Goal: Task Accomplishment & Management: Manage account settings

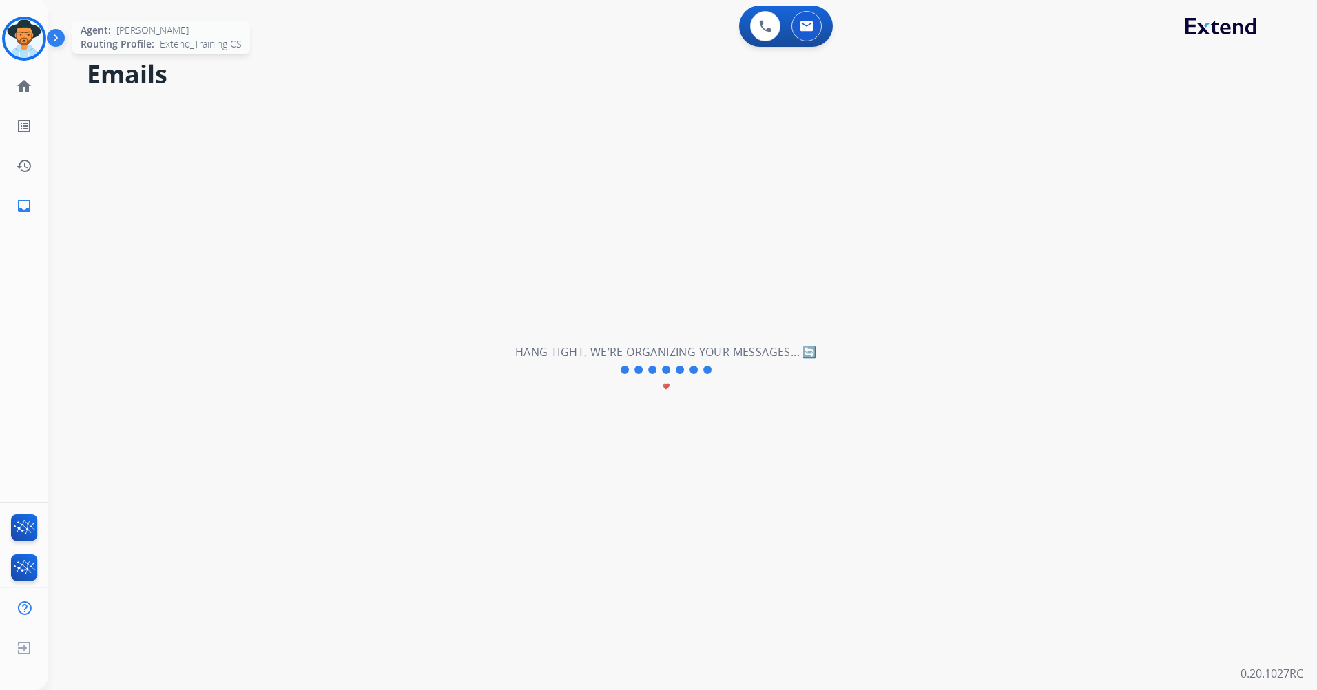
click at [27, 41] on img at bounding box center [24, 38] width 39 height 39
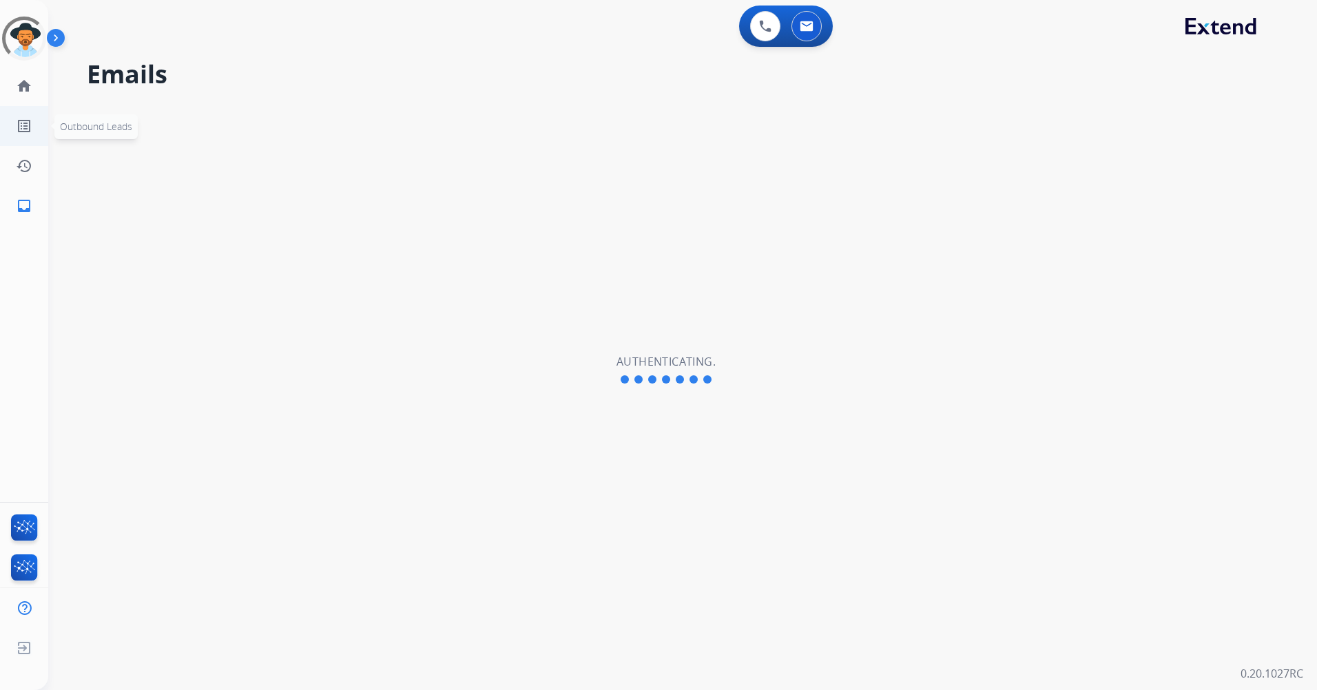
select select "**********"
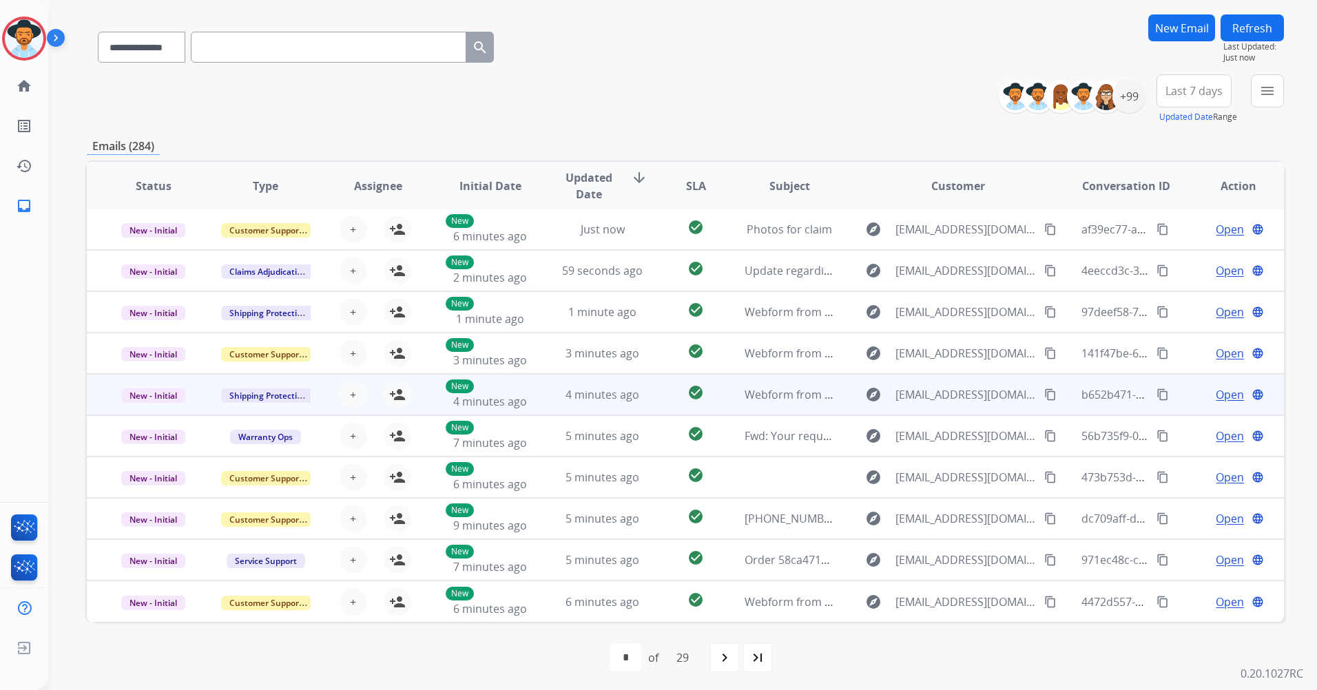
scroll to position [94, 0]
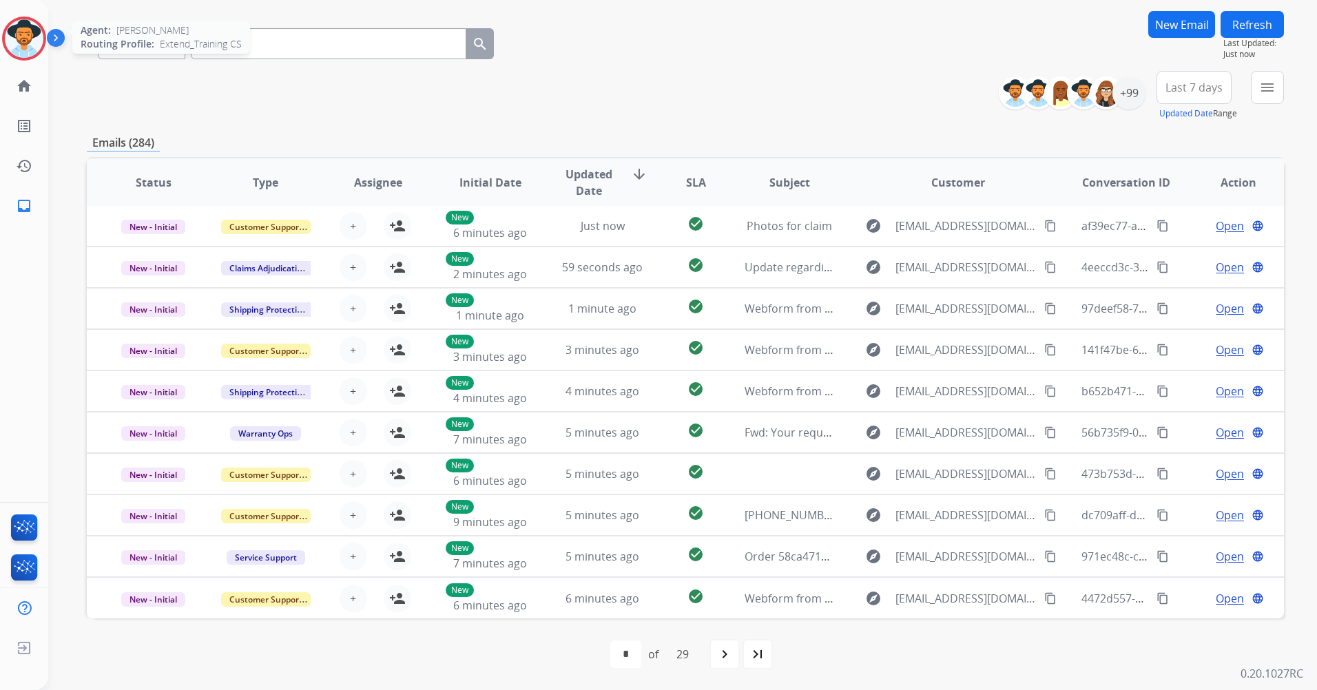
click at [32, 48] on img at bounding box center [24, 38] width 39 height 39
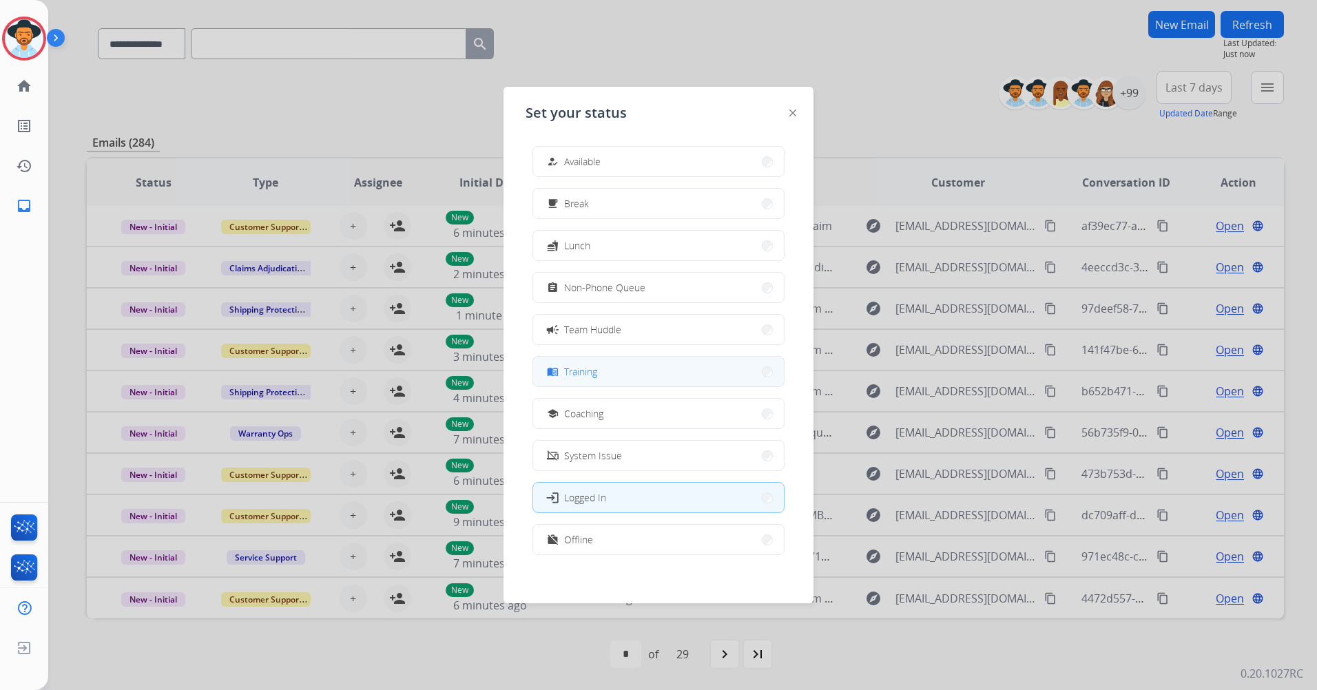
click at [661, 379] on button "menu_book Training" at bounding box center [658, 372] width 251 height 30
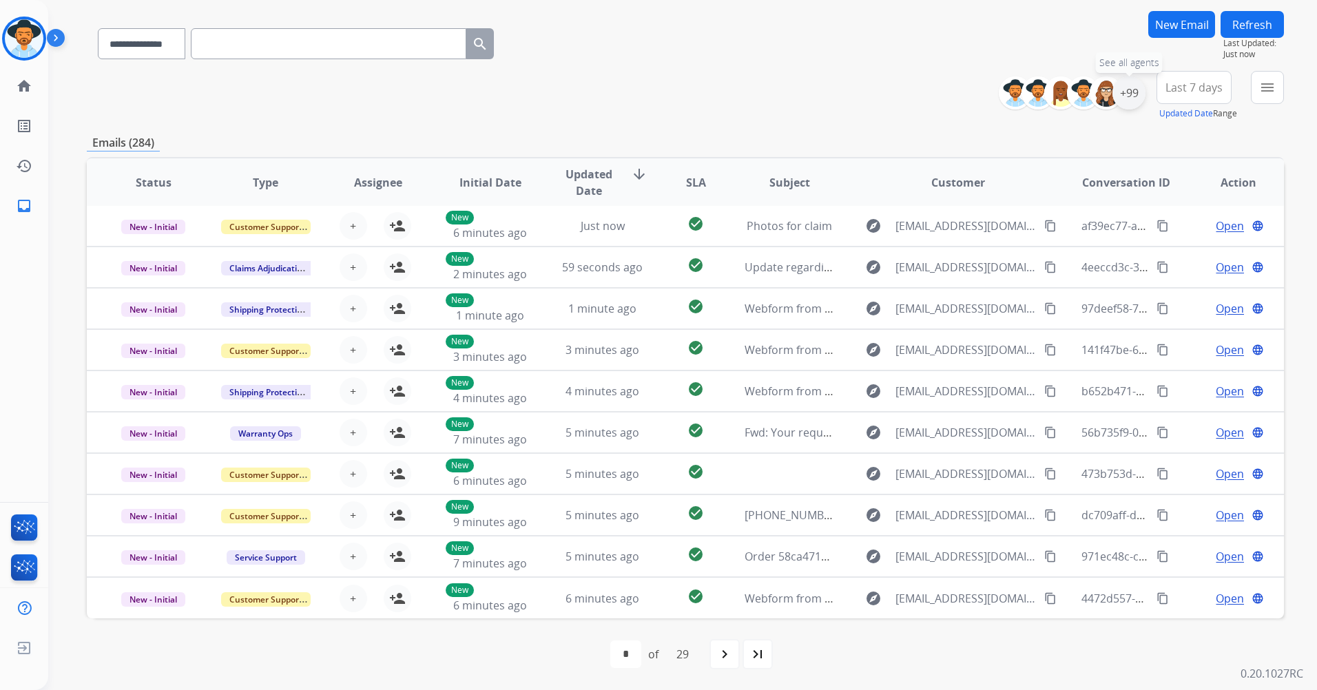
click at [1135, 98] on div "+99" at bounding box center [1128, 92] width 33 height 33
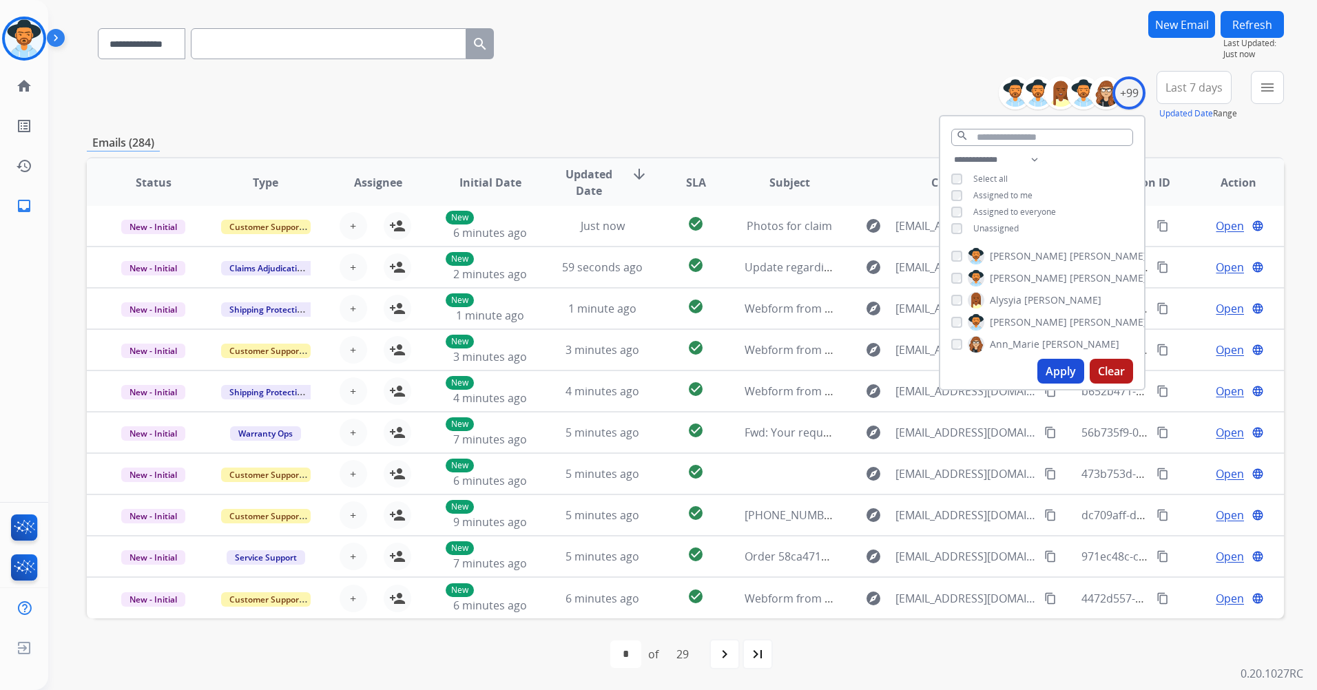
click at [983, 230] on span "Unassigned" at bounding box center [995, 228] width 45 height 12
click at [1057, 364] on button "Apply" at bounding box center [1060, 371] width 47 height 25
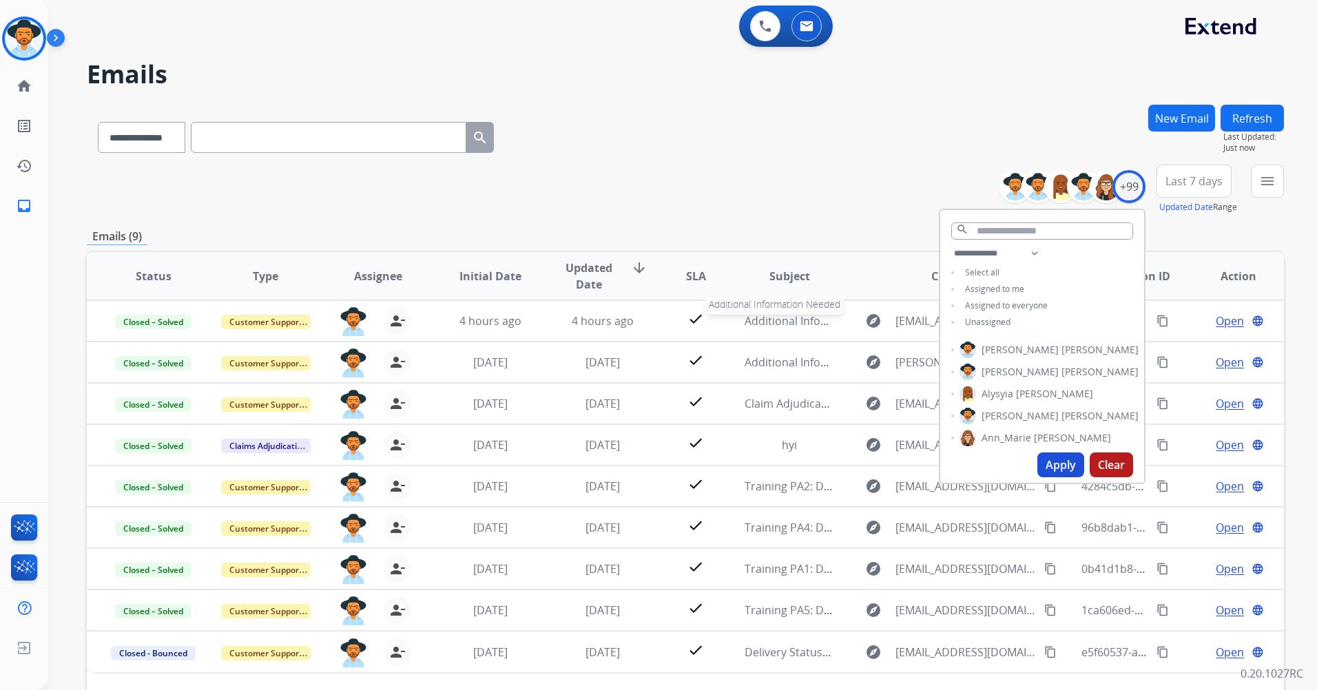
scroll to position [0, 0]
click at [853, 160] on div "**********" at bounding box center [685, 135] width 1197 height 60
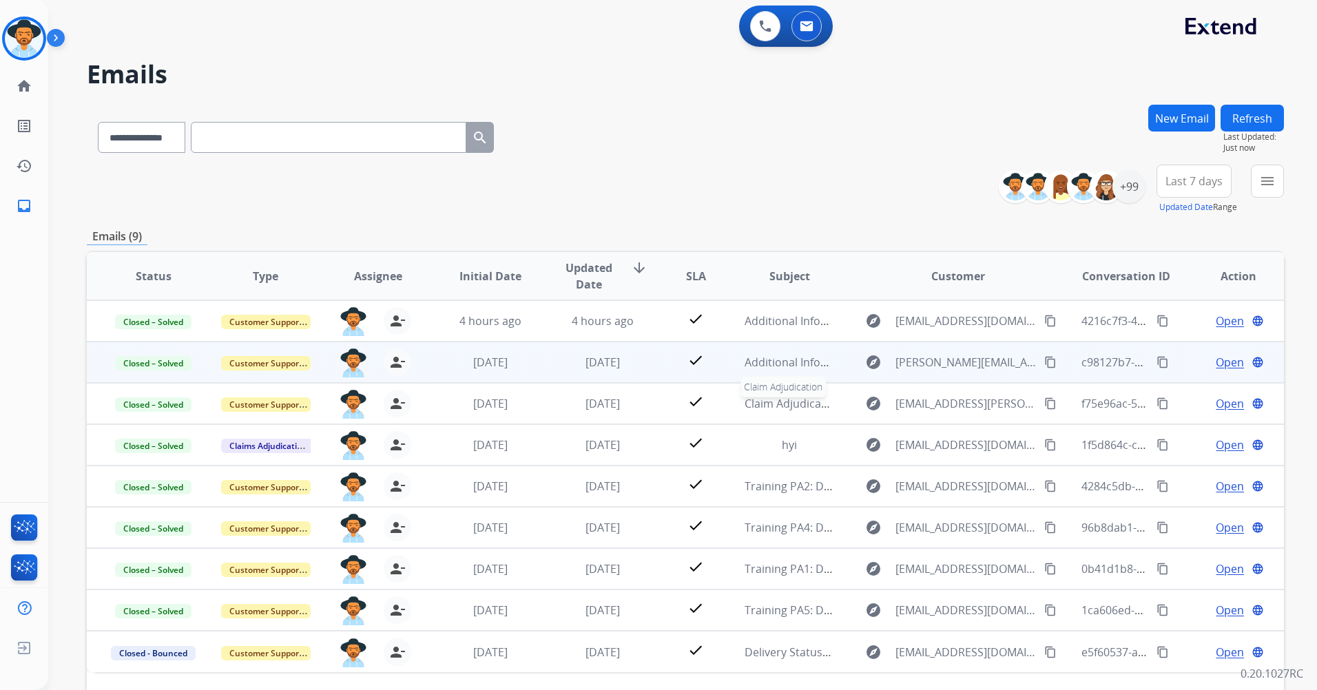
scroll to position [94, 0]
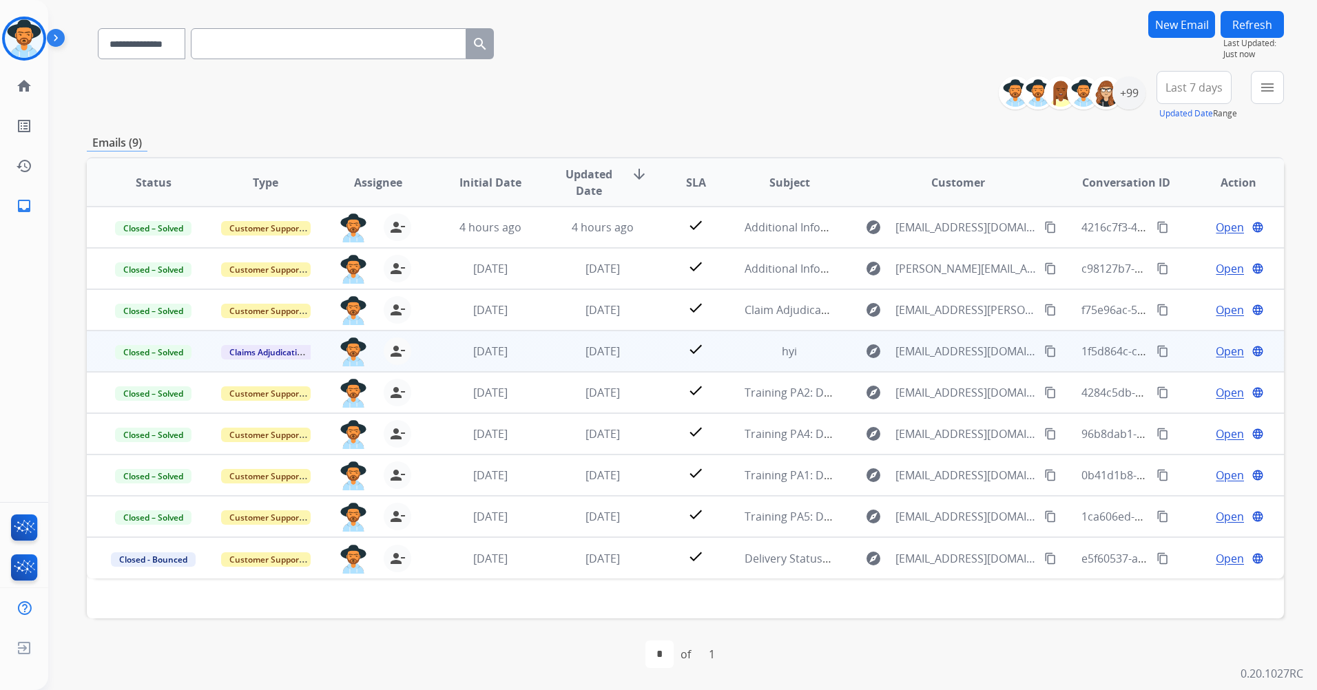
click at [536, 355] on td "[DATE]" at bounding box center [592, 351] width 112 height 41
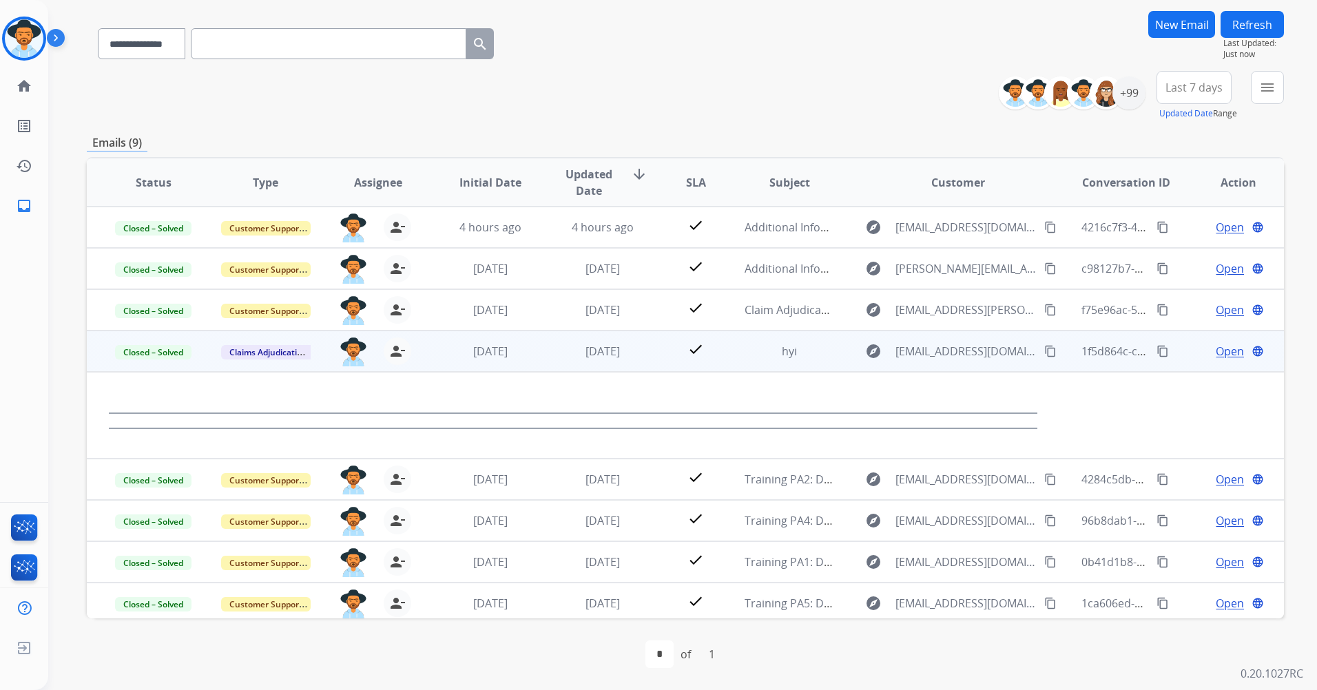
scroll to position [47, 0]
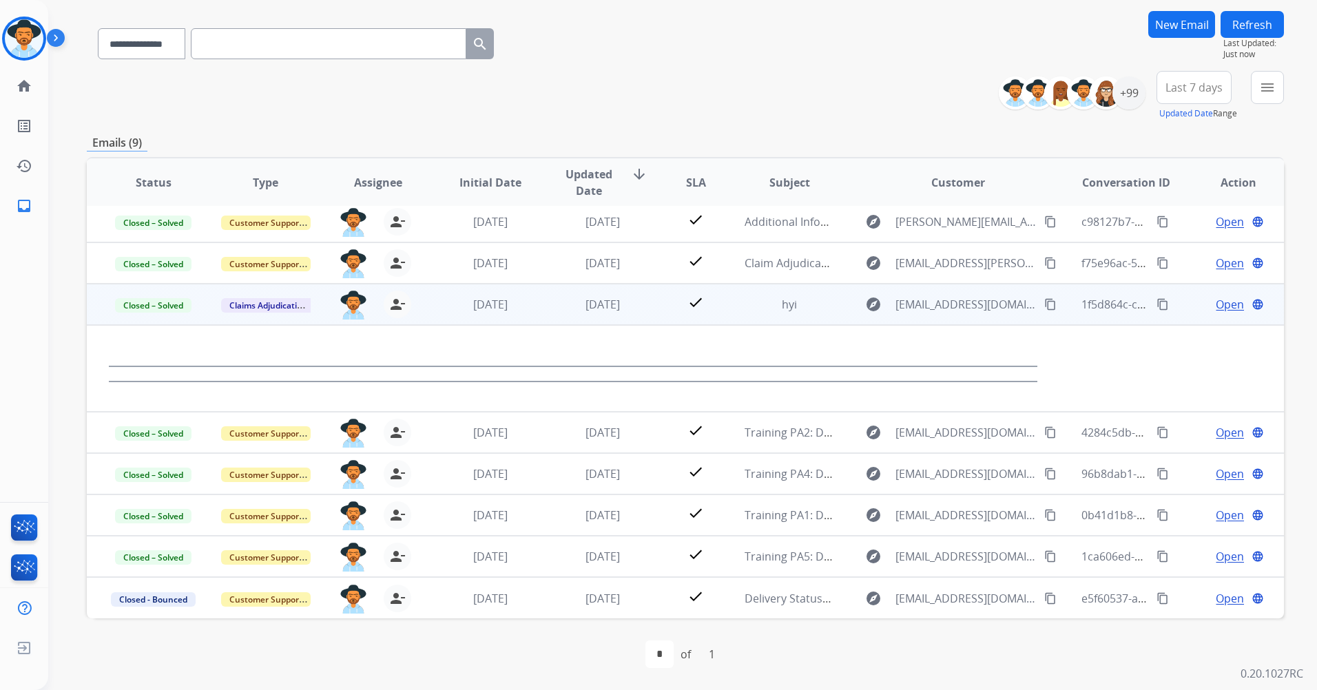
click at [550, 300] on td "[DATE]" at bounding box center [592, 304] width 112 height 41
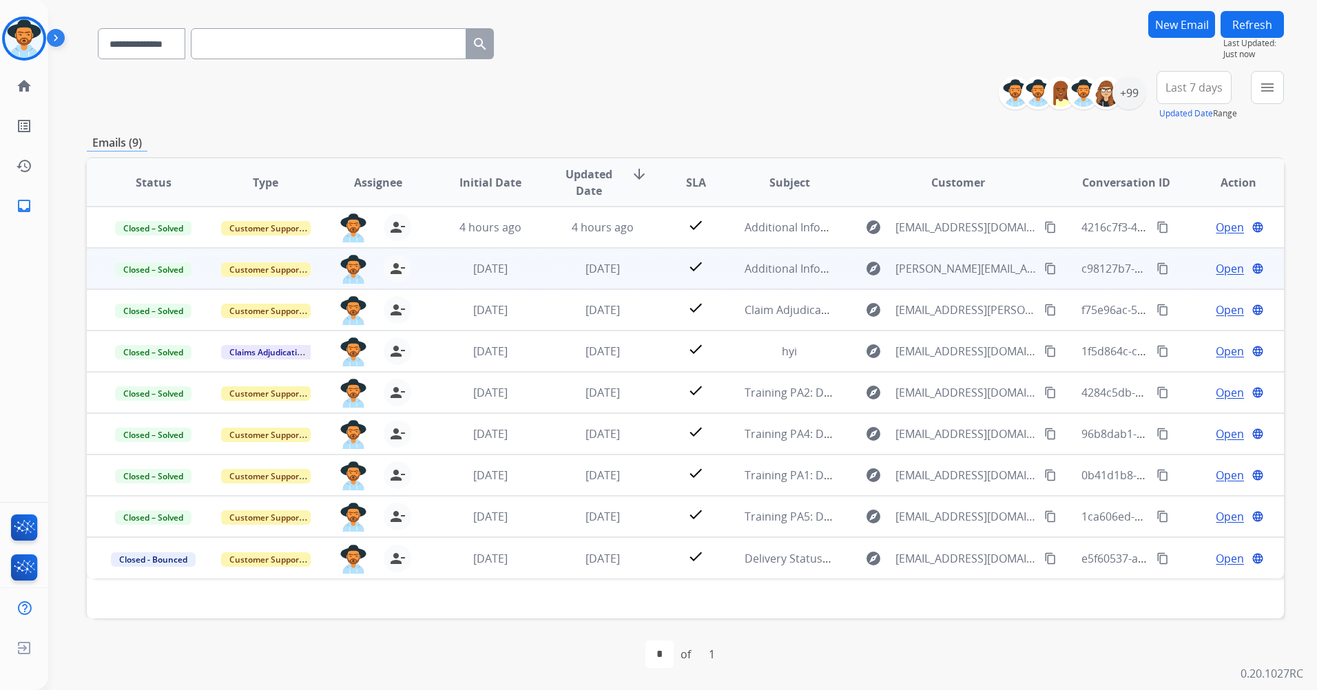
scroll to position [0, 0]
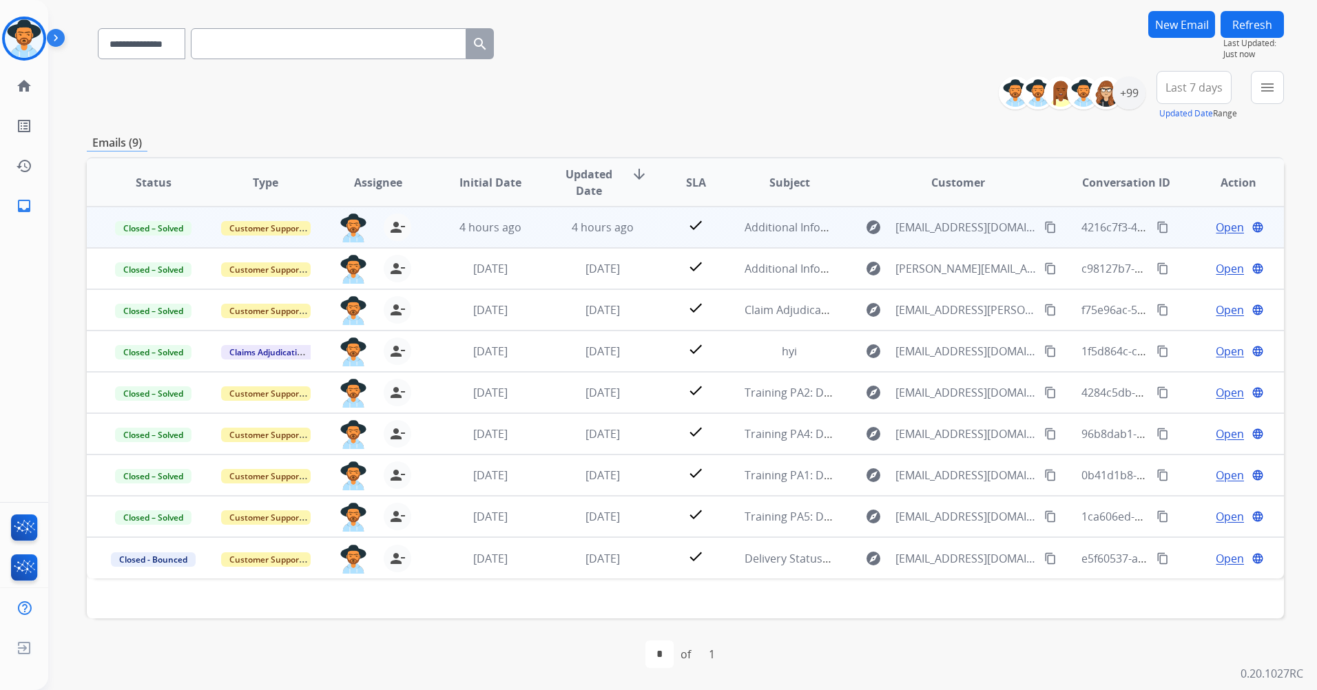
click at [547, 231] on td "4 hours ago" at bounding box center [592, 227] width 112 height 41
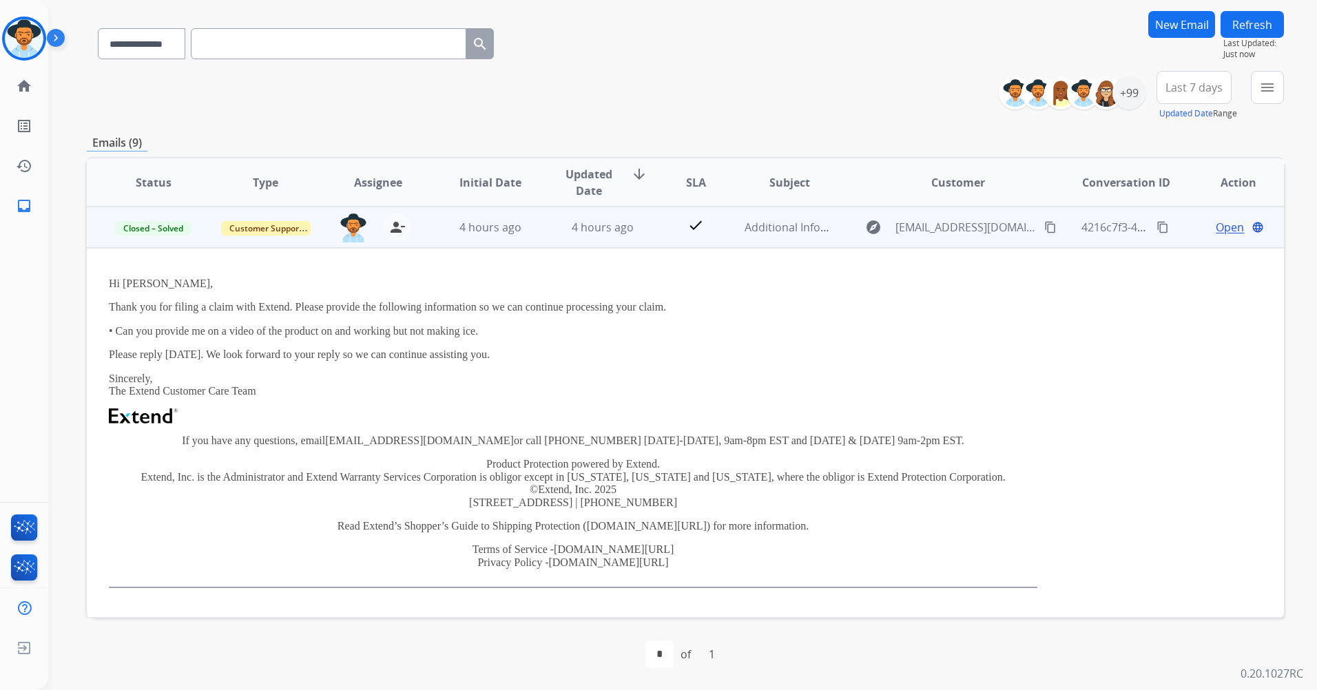
click at [547, 231] on td "4 hours ago" at bounding box center [592, 227] width 112 height 41
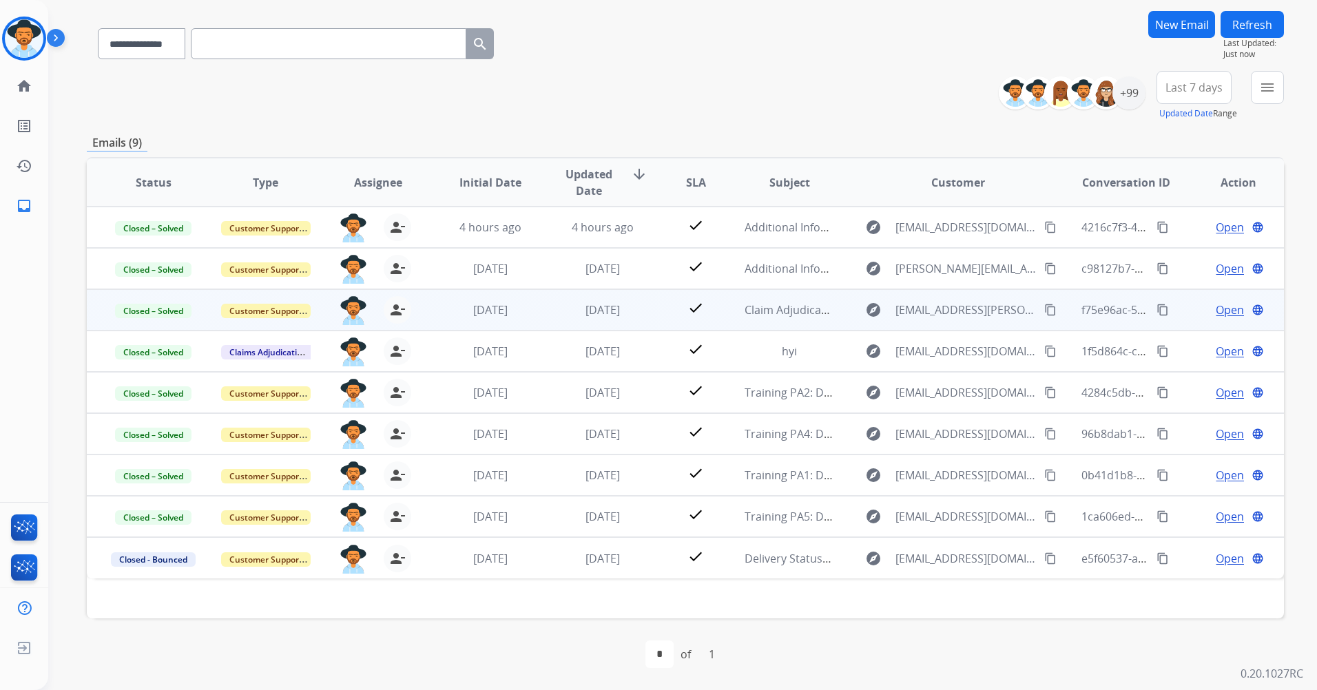
click at [554, 295] on td "[DATE]" at bounding box center [592, 309] width 112 height 41
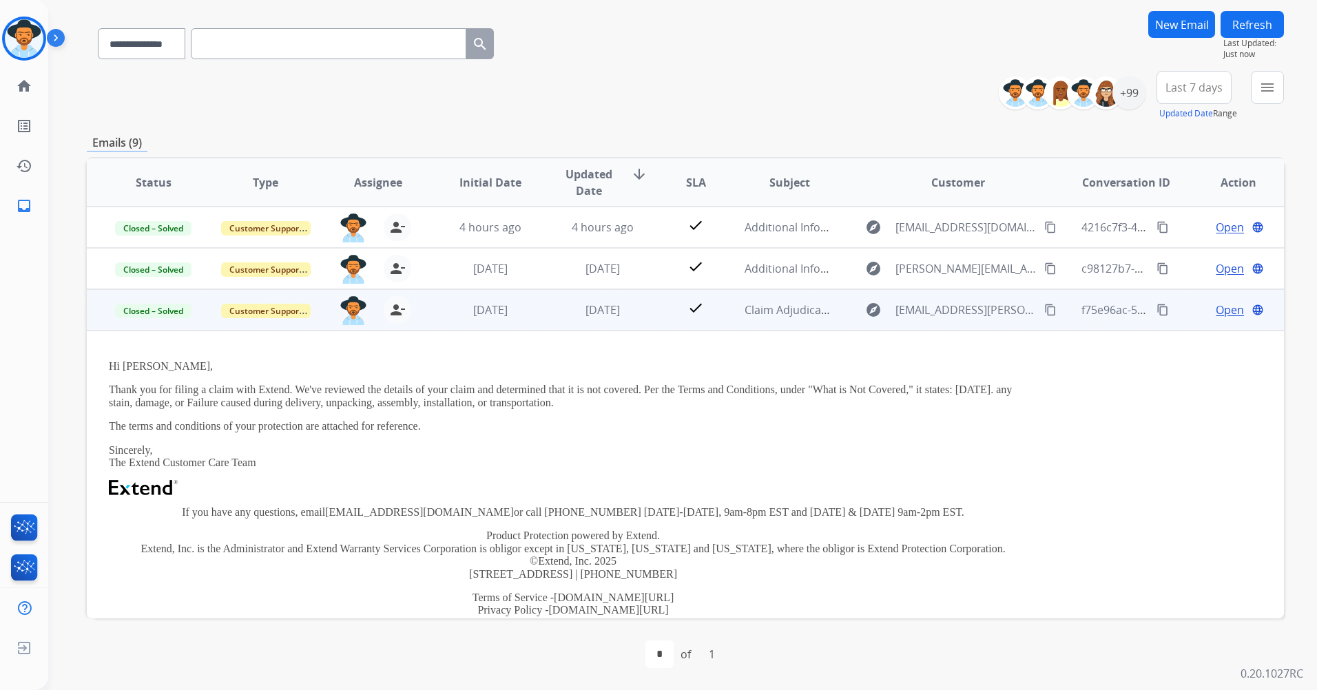
scroll to position [83, 0]
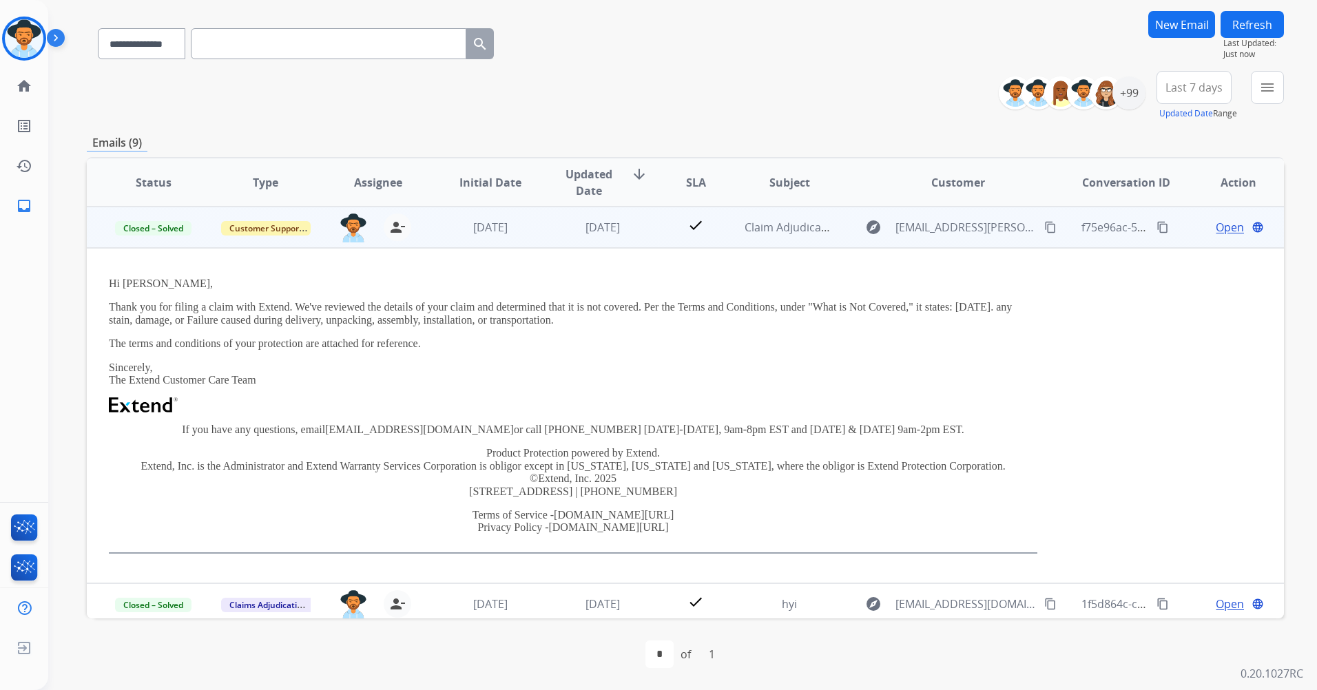
click at [547, 230] on td "[DATE]" at bounding box center [592, 227] width 112 height 41
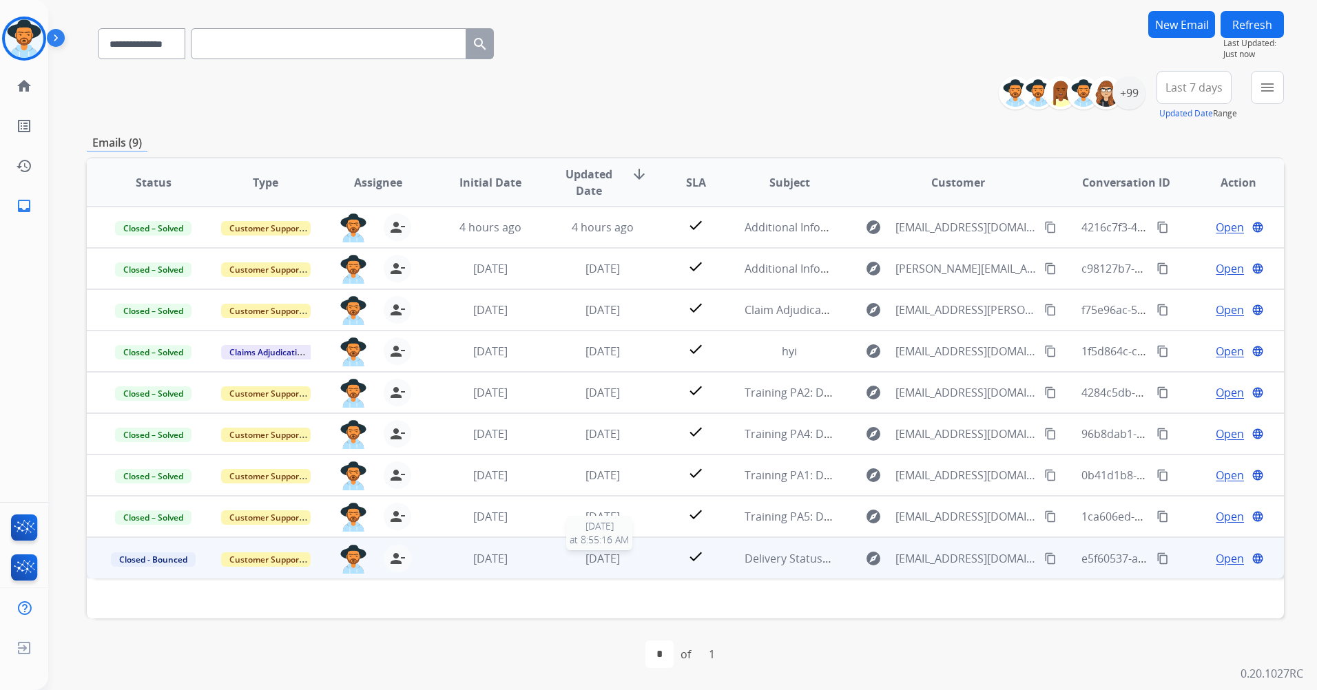
click at [562, 557] on div "[DATE]" at bounding box center [603, 558] width 90 height 17
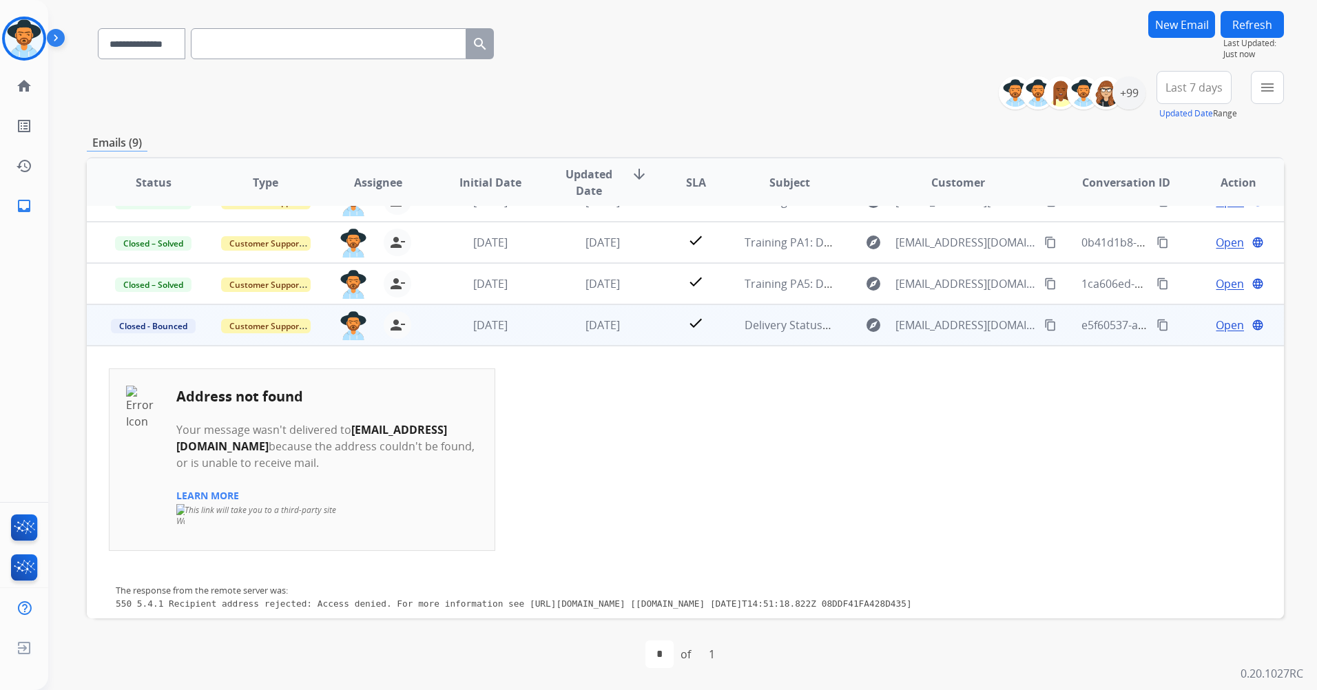
scroll to position [302, 0]
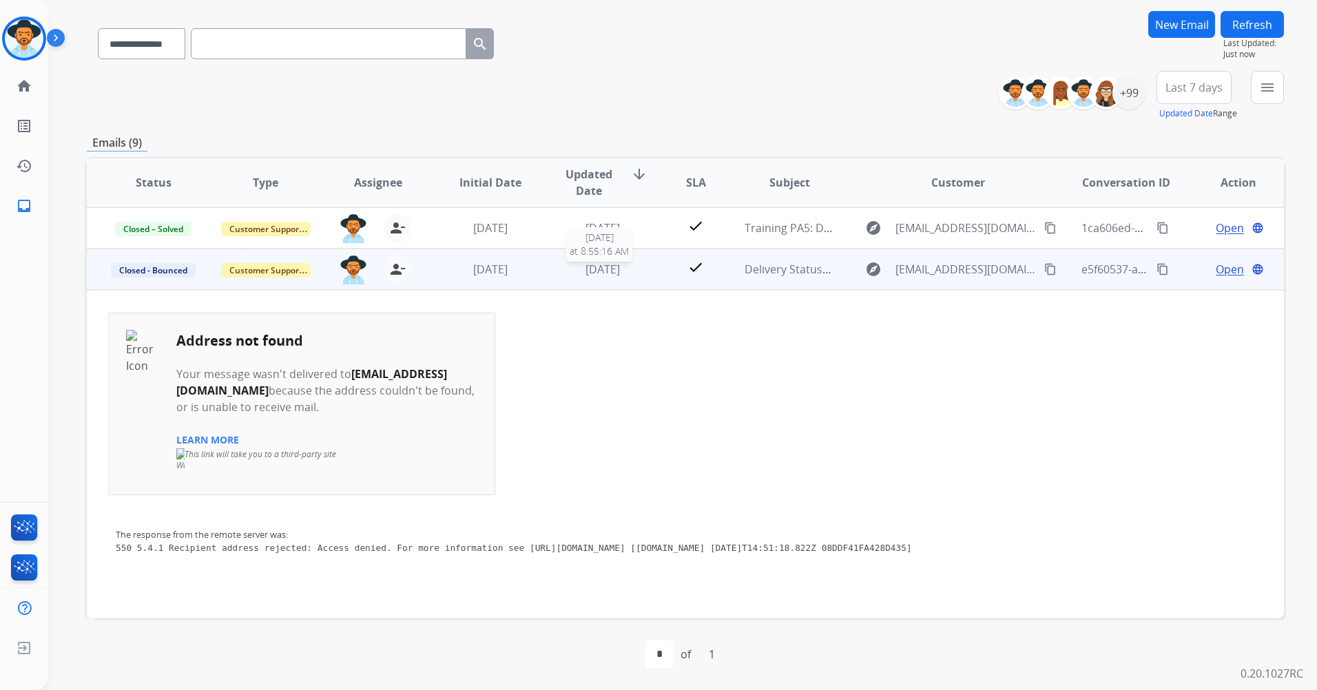
click at [585, 262] on span "[DATE]" at bounding box center [602, 269] width 34 height 15
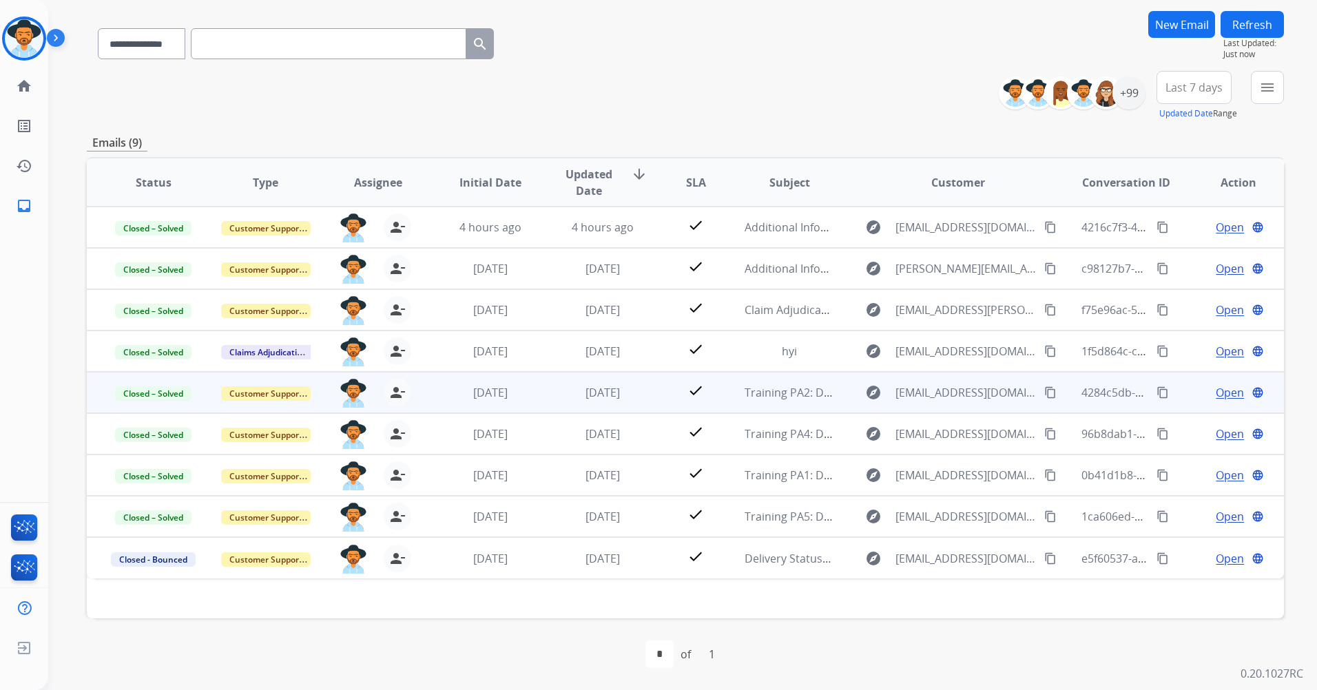
scroll to position [0, 0]
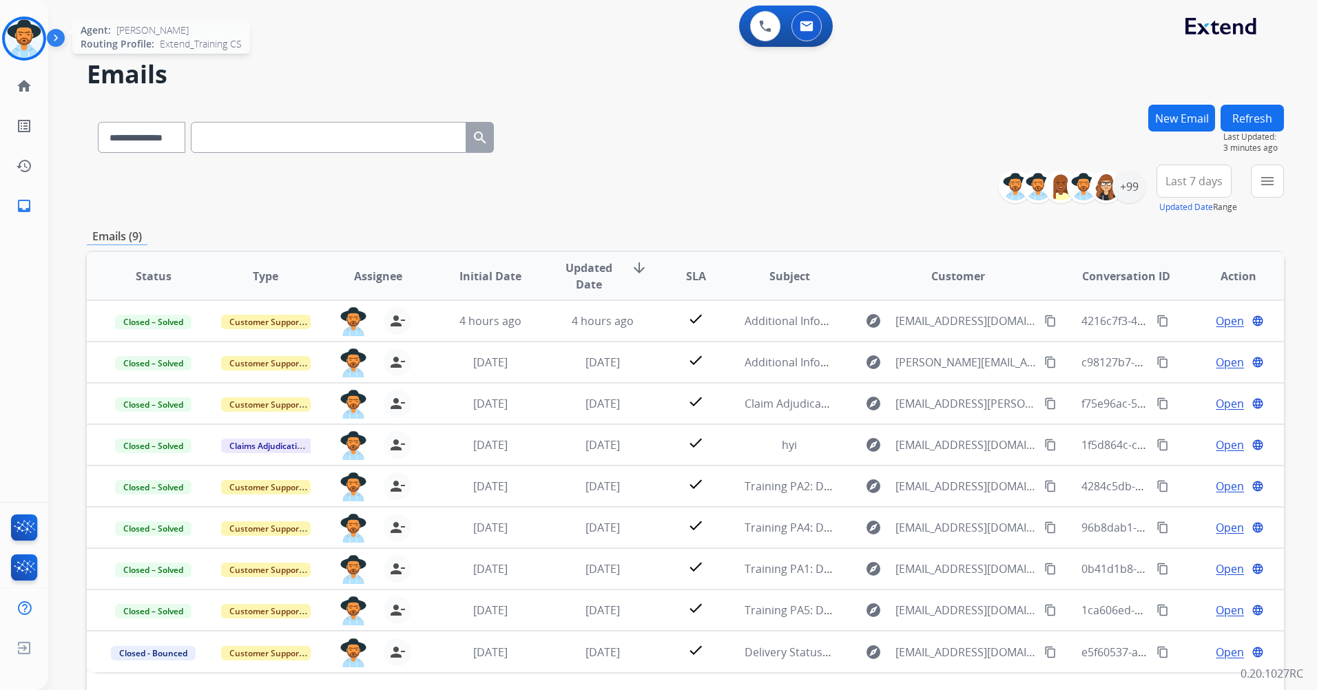
click at [36, 50] on img at bounding box center [24, 38] width 39 height 39
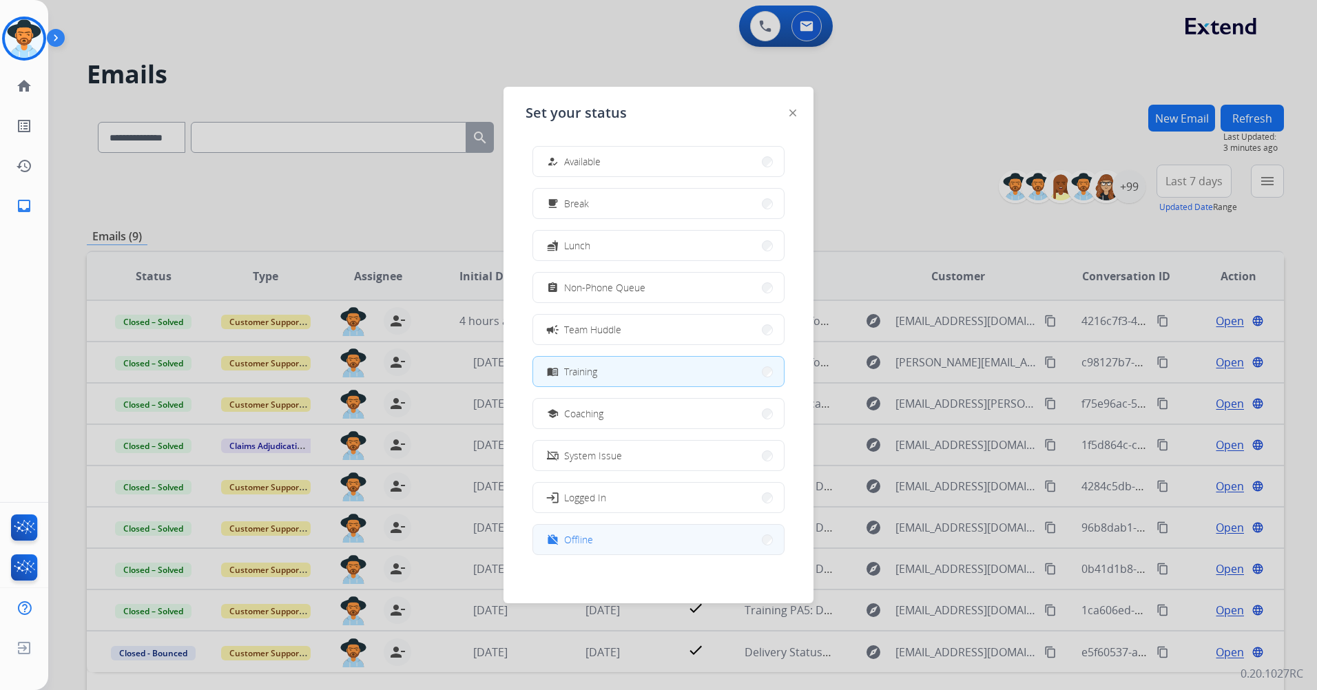
click at [665, 534] on button "work_off Offline" at bounding box center [658, 540] width 251 height 30
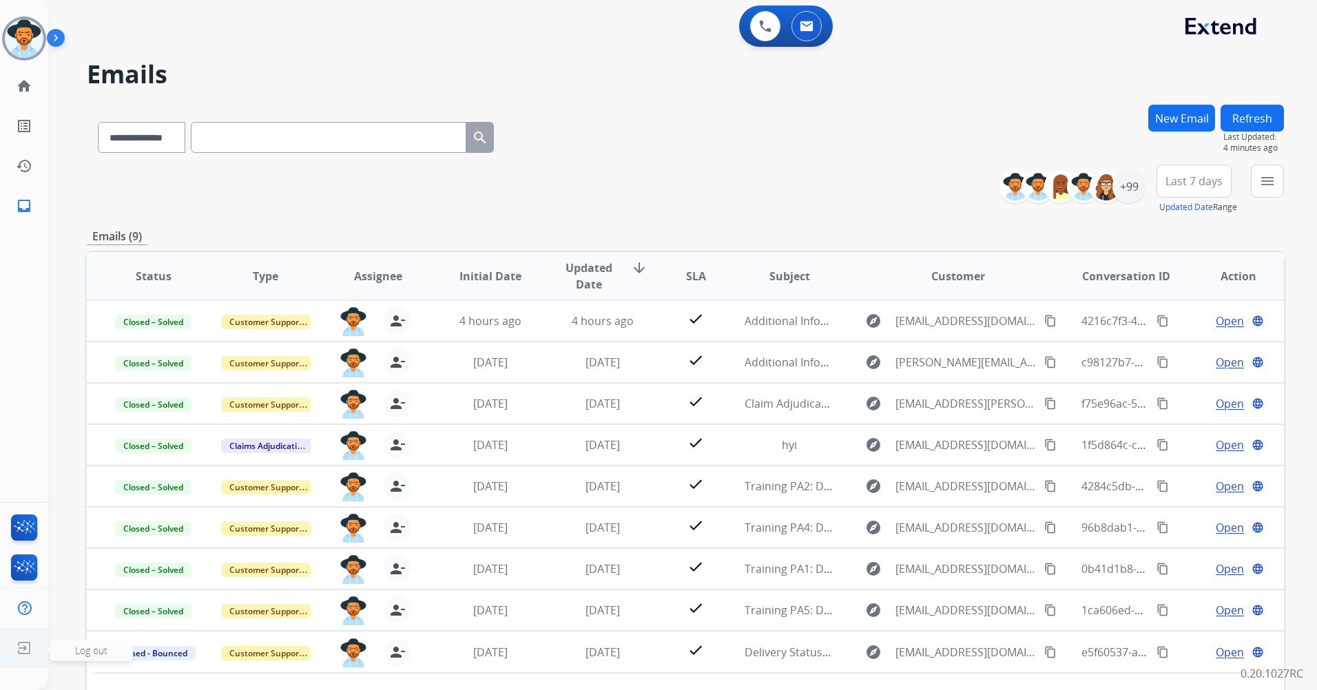
click at [94, 649] on span "Log out" at bounding box center [91, 650] width 32 height 13
